Goal: Task Accomplishment & Management: Complete application form

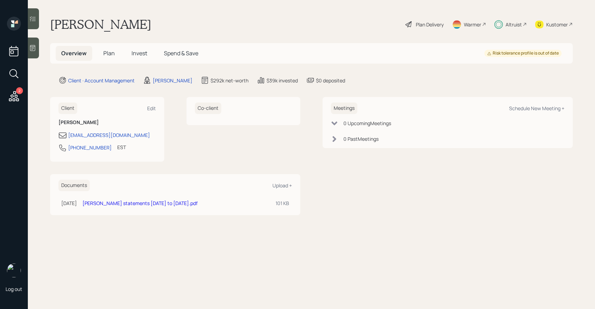
click at [143, 52] on span "Invest" at bounding box center [140, 53] width 16 height 8
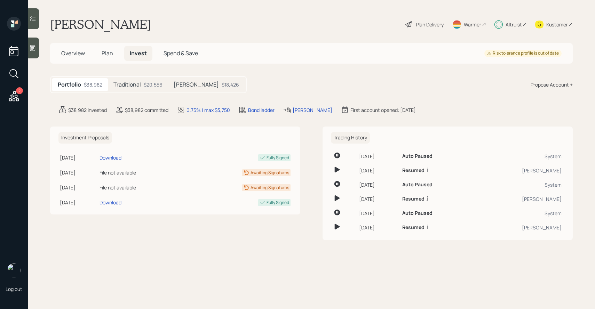
click at [421, 21] on div "Plan Delivery" at bounding box center [430, 24] width 28 height 7
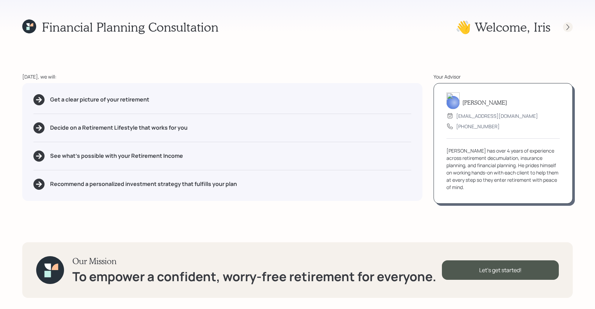
click at [568, 26] on icon at bounding box center [568, 27] width 7 height 7
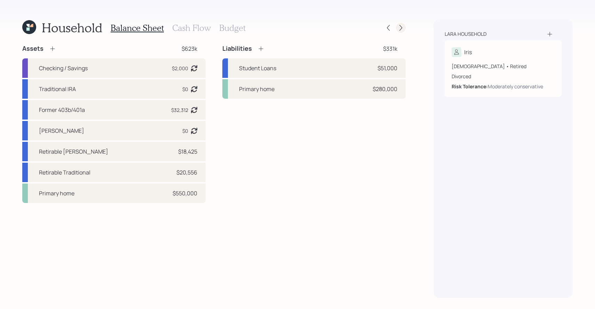
click at [404, 30] on div at bounding box center [401, 28] width 10 height 10
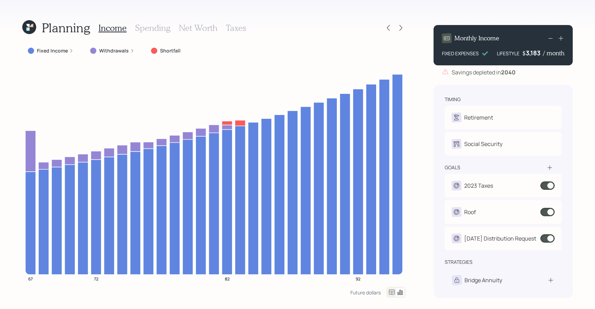
click at [152, 29] on h3 "Spending" at bounding box center [153, 28] width 36 height 10
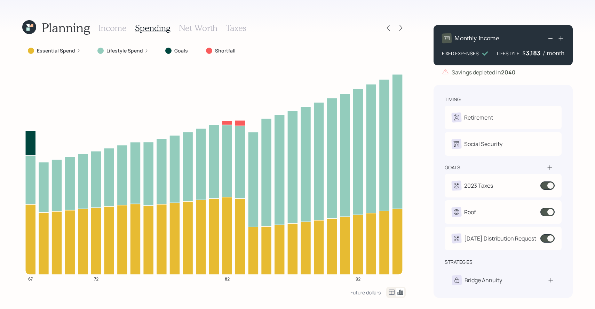
click at [63, 54] on label "Essential Spend" at bounding box center [56, 50] width 38 height 7
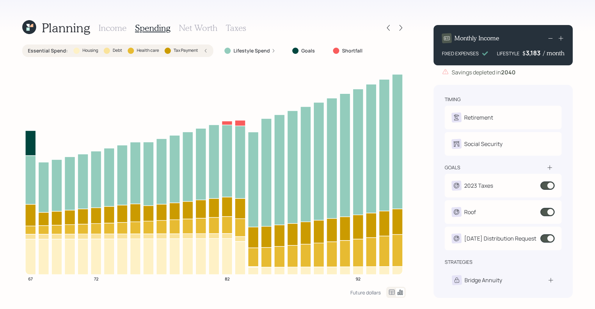
click at [112, 33] on div "Income Spending Net Worth Taxes" at bounding box center [173, 27] width 148 height 17
click at [113, 29] on h3 "Income" at bounding box center [113, 28] width 28 height 10
